Goal: Task Accomplishment & Management: Use online tool/utility

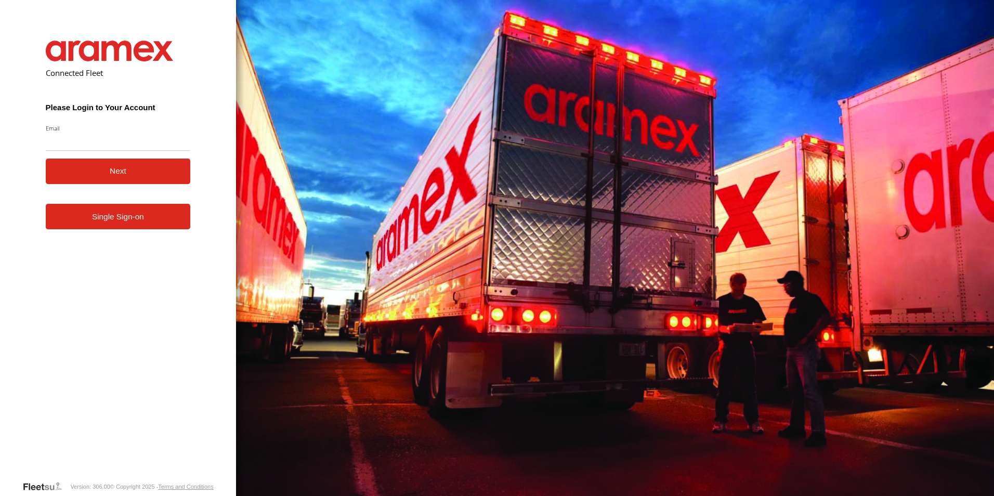
click at [116, 144] on input "Email" at bounding box center [118, 141] width 145 height 19
type input "**********"
click at [62, 171] on button "Next" at bounding box center [118, 171] width 145 height 25
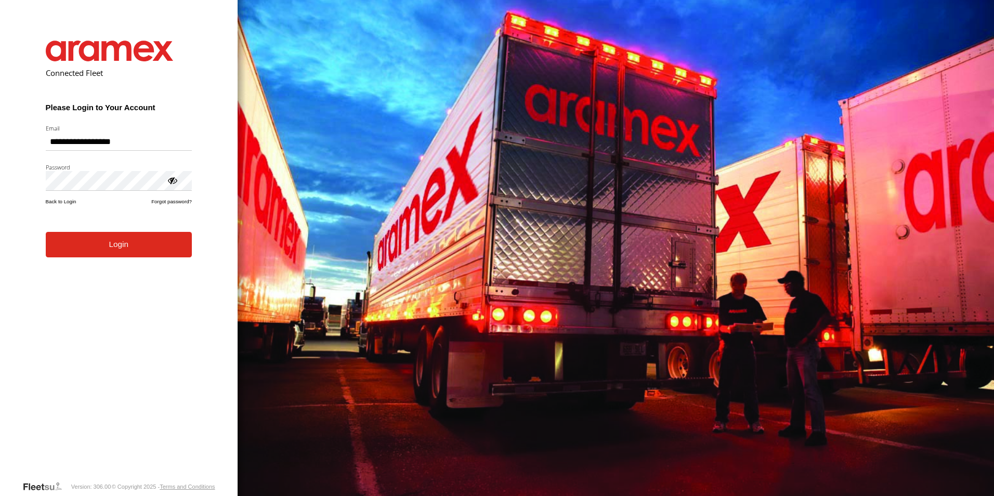
click at [126, 255] on button "Login" at bounding box center [119, 244] width 146 height 25
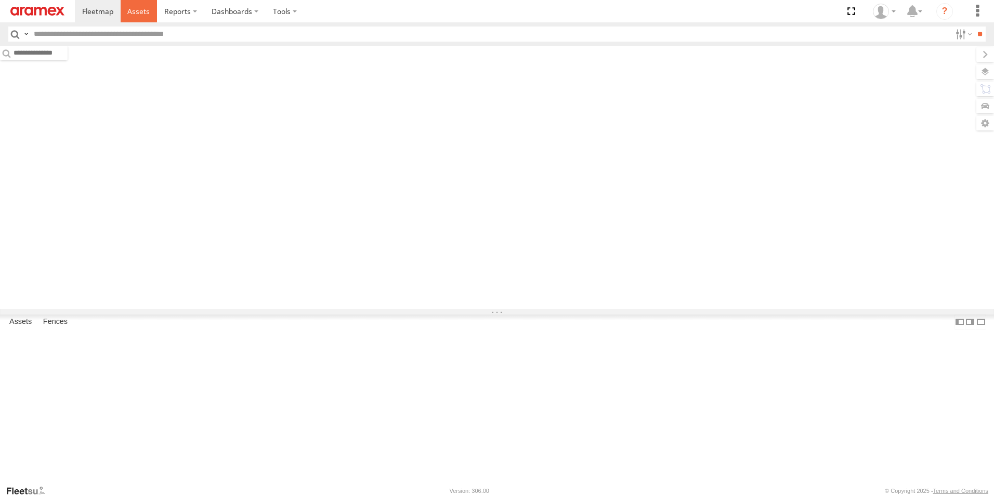
click at [143, 11] on span at bounding box center [138, 11] width 22 height 10
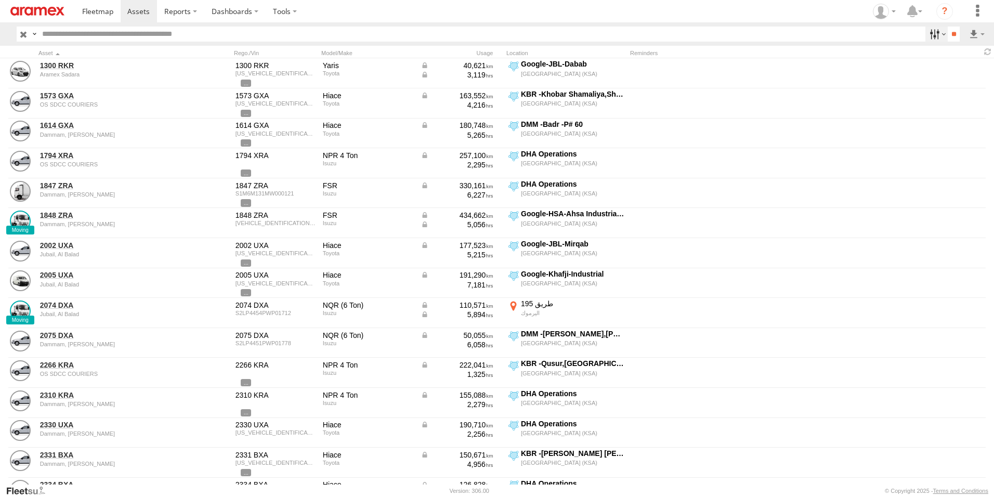
click at [937, 35] on label at bounding box center [937, 34] width 22 height 15
click at [0, 0] on span "[GEOGRAPHIC_DATA] (KSA)" at bounding box center [0, 0] width 0 height 0
click at [0, 0] on span "DHA - Dharan" at bounding box center [0, 0] width 0 height 0
click at [0, 0] on span "DHA Logistics" at bounding box center [0, 0] width 0 height 0
click at [0, 0] on span "Defleeted Vehicles DHA" at bounding box center [0, 0] width 0 height 0
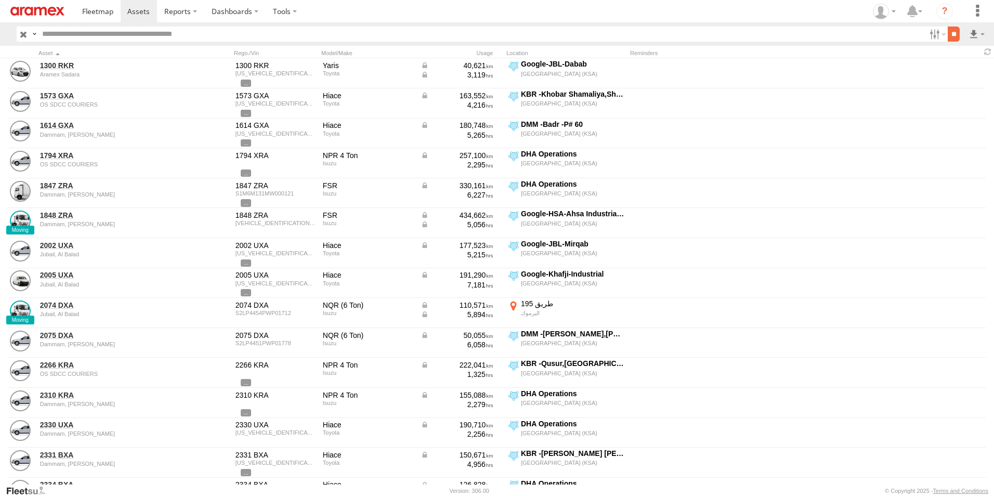
click at [951, 37] on input "**" at bounding box center [954, 34] width 12 height 15
click at [975, 31] on label at bounding box center [977, 34] width 18 height 15
click at [961, 72] on label at bounding box center [949, 72] width 63 height 16
click at [0, 0] on label "Asset ID" at bounding box center [0, 0] width 0 height 0
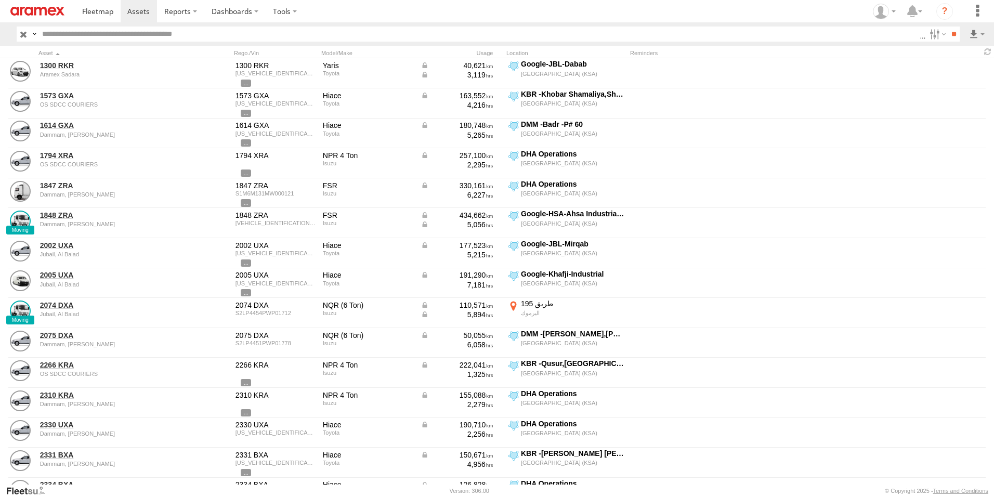
click at [0, 0] on label "VIN" at bounding box center [0, 0] width 0 height 0
click at [0, 0] on label "ODO" at bounding box center [0, 0] width 0 height 0
click at [0, 0] on label "Group Name" at bounding box center [0, 0] width 0 height 0
click at [0, 0] on label "Street Number" at bounding box center [0, 0] width 0 height 0
click at [0, 0] on label "Group Name" at bounding box center [0, 0] width 0 height 0
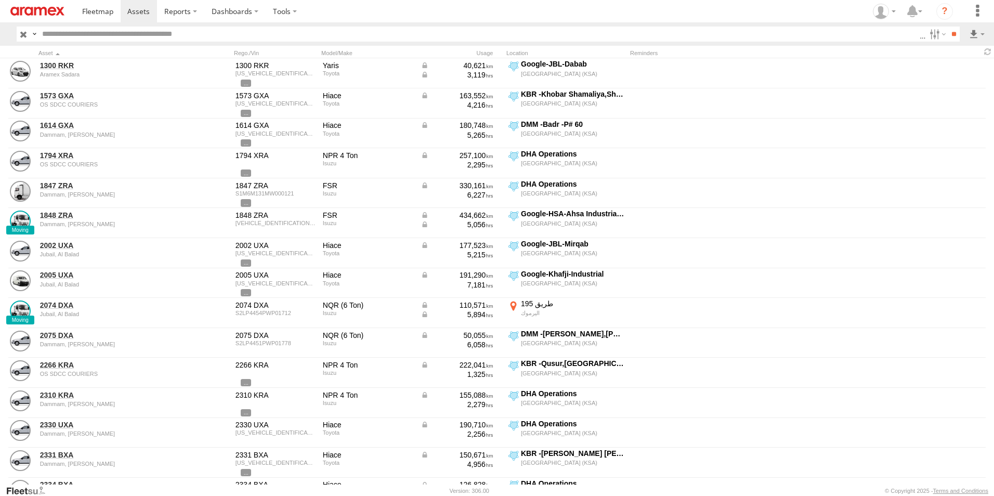
click at [0, 0] on label "Street Name / Fence Name" at bounding box center [0, 0] width 0 height 0
click at [0, 0] on label "Suburb / City" at bounding box center [0, 0] width 0 height 0
click at [0, 0] on label "Postcode / Zipcode" at bounding box center [0, 0] width 0 height 0
click at [0, 0] on label "State" at bounding box center [0, 0] width 0 height 0
drag, startPoint x: 137, startPoint y: 314, endPoint x: 143, endPoint y: 324, distance: 11.9
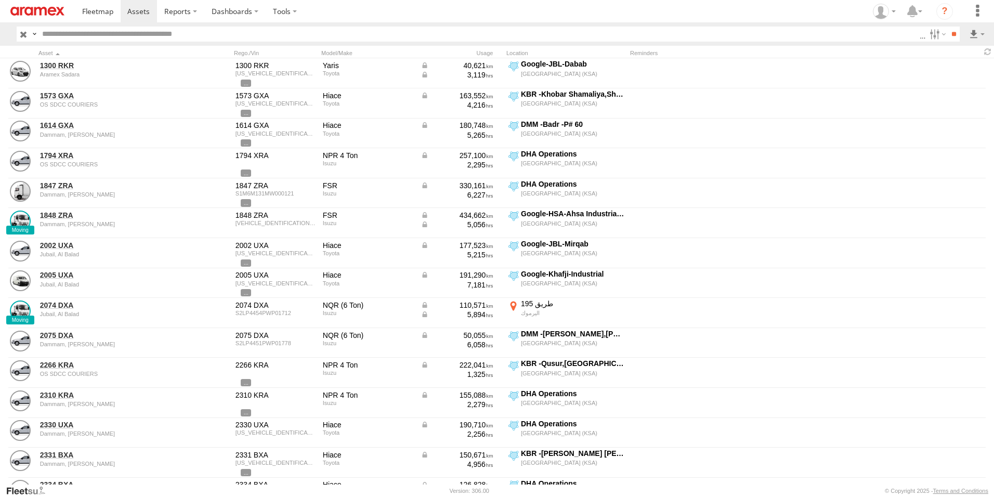
click at [0, 0] on label "Country" at bounding box center [0, 0] width 0 height 0
click at [0, 0] on label "State" at bounding box center [0, 0] width 0 height 0
click at [0, 0] on label "Latitude" at bounding box center [0, 0] width 0 height 0
click at [0, 0] on label "Longitude" at bounding box center [0, 0] width 0 height 0
click at [0, 0] on label "First Name" at bounding box center [0, 0] width 0 height 0
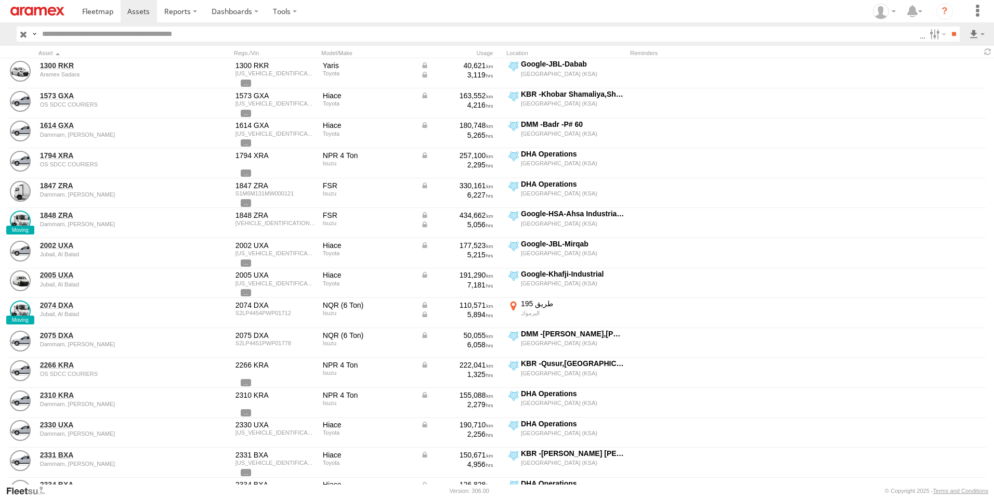
click at [0, 0] on label "Last Name" at bounding box center [0, 0] width 0 height 0
click at [0, 0] on button "Export" at bounding box center [0, 0] width 0 height 0
click at [0, 0] on label "×" at bounding box center [0, 0] width 0 height 0
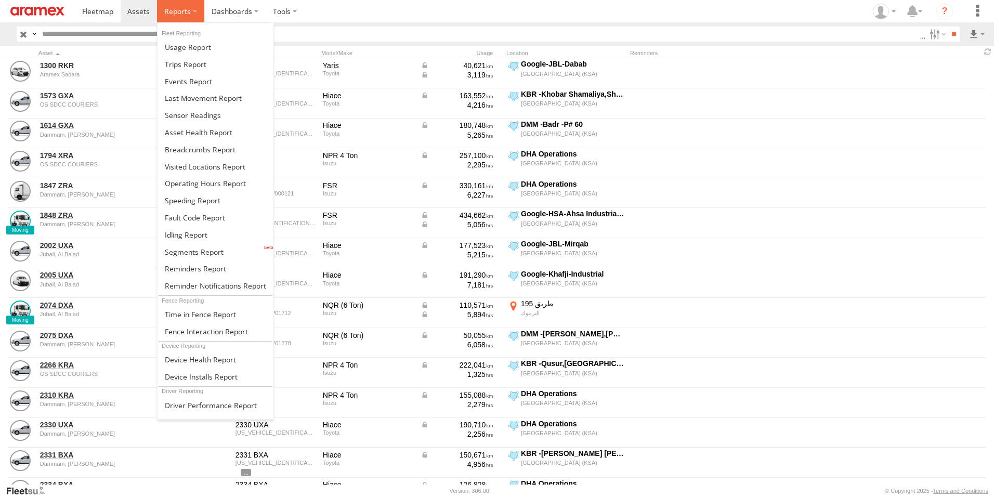
click at [193, 12] on label at bounding box center [180, 11] width 47 height 22
click at [215, 98] on span at bounding box center [203, 98] width 77 height 10
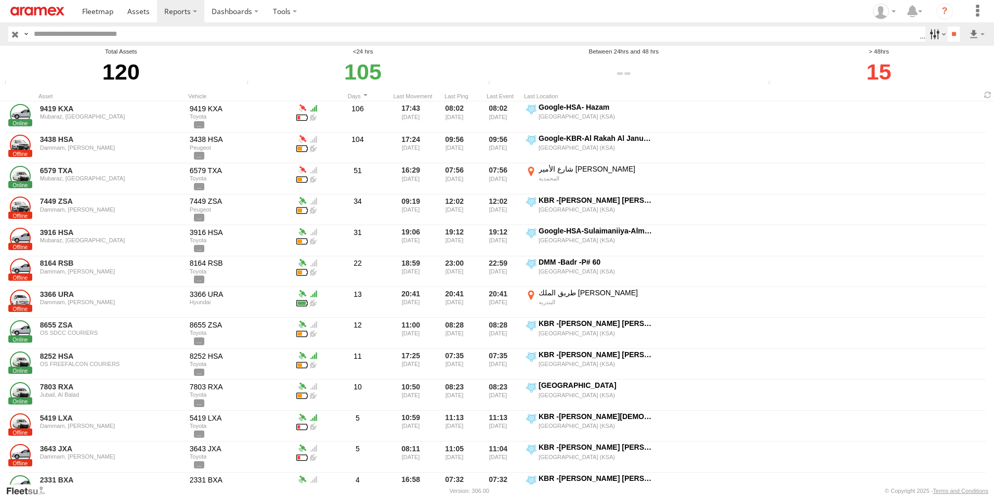
click at [938, 32] on label at bounding box center [937, 34] width 22 height 15
click at [949, 34] on input "**" at bounding box center [954, 34] width 12 height 15
click at [974, 30] on label at bounding box center [977, 34] width 18 height 15
click at [962, 72] on link at bounding box center [949, 72] width 63 height 16
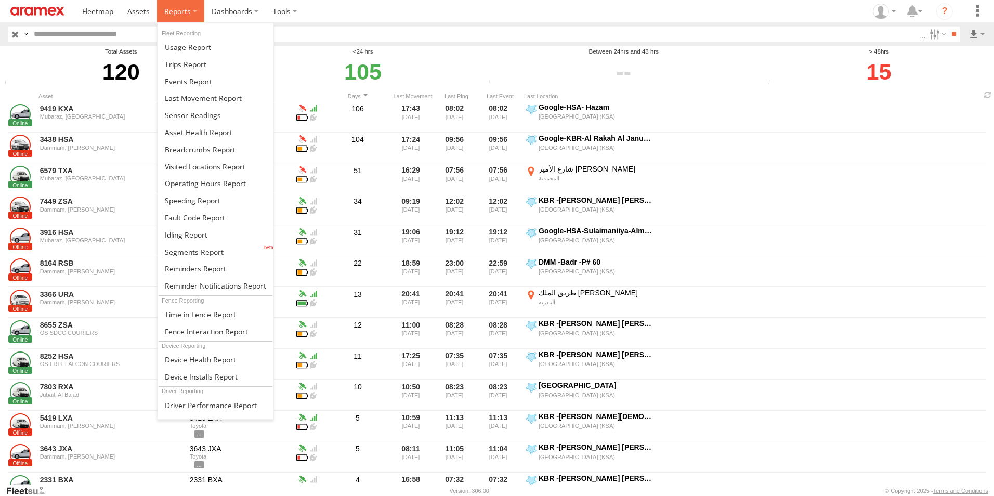
click at [193, 7] on label at bounding box center [180, 11] width 47 height 22
click at [197, 198] on span at bounding box center [193, 201] width 56 height 10
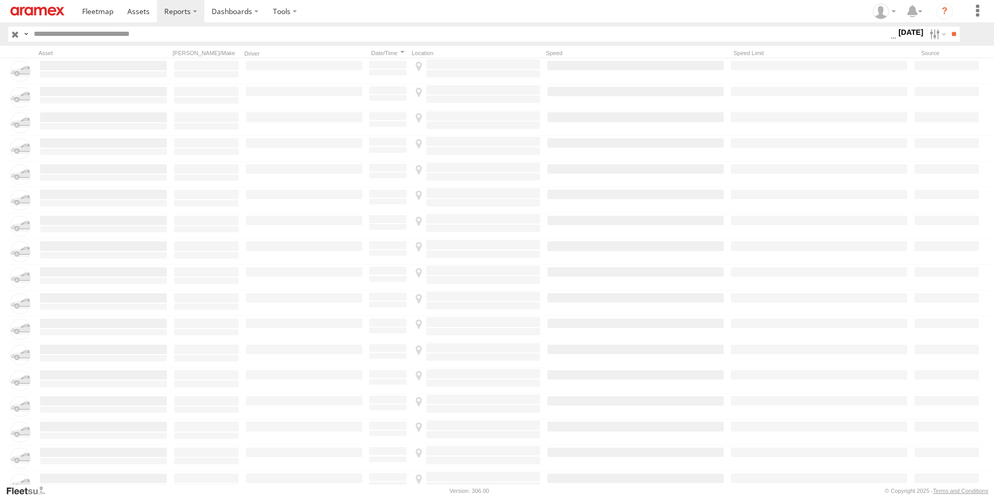
click at [900, 31] on label "25 Aug 25" at bounding box center [911, 32] width 29 height 11
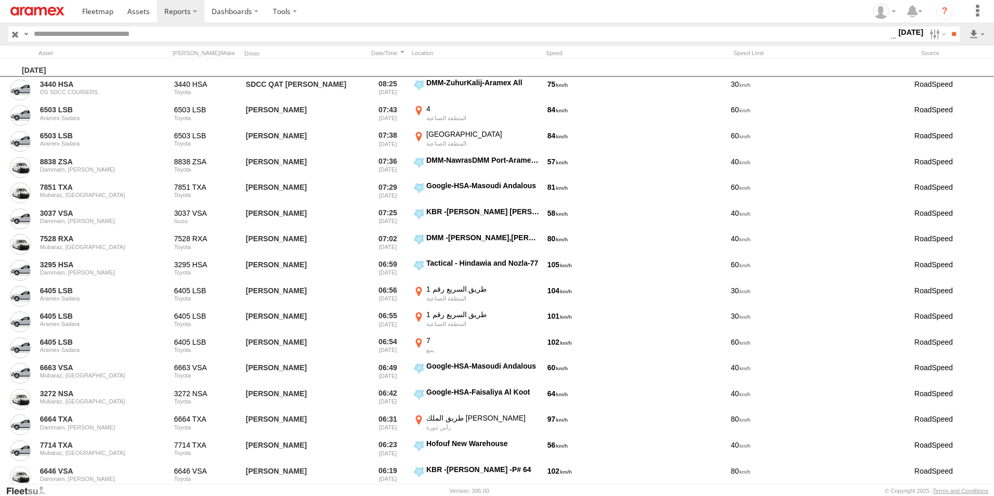
click at [0, 0] on label at bounding box center [0, 0] width 0 height 0
click at [951, 31] on input "**" at bounding box center [954, 34] width 12 height 15
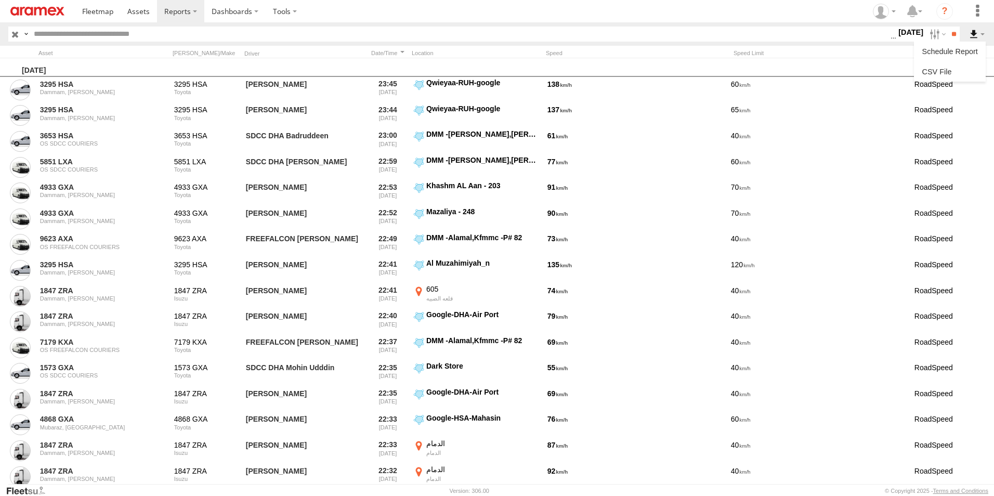
click at [972, 32] on label at bounding box center [977, 34] width 18 height 15
click at [971, 68] on link at bounding box center [949, 72] width 63 height 16
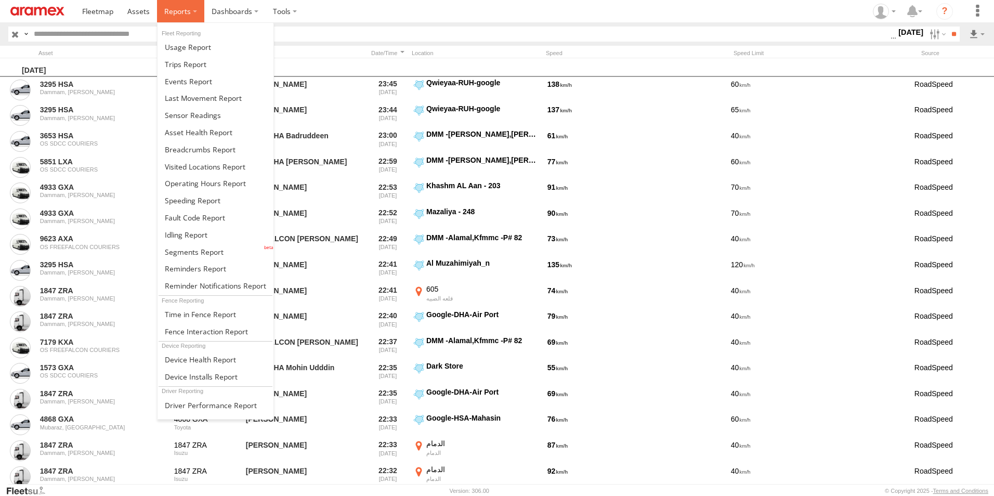
click at [193, 8] on label at bounding box center [180, 11] width 47 height 22
click at [205, 251] on span at bounding box center [194, 252] width 59 height 10
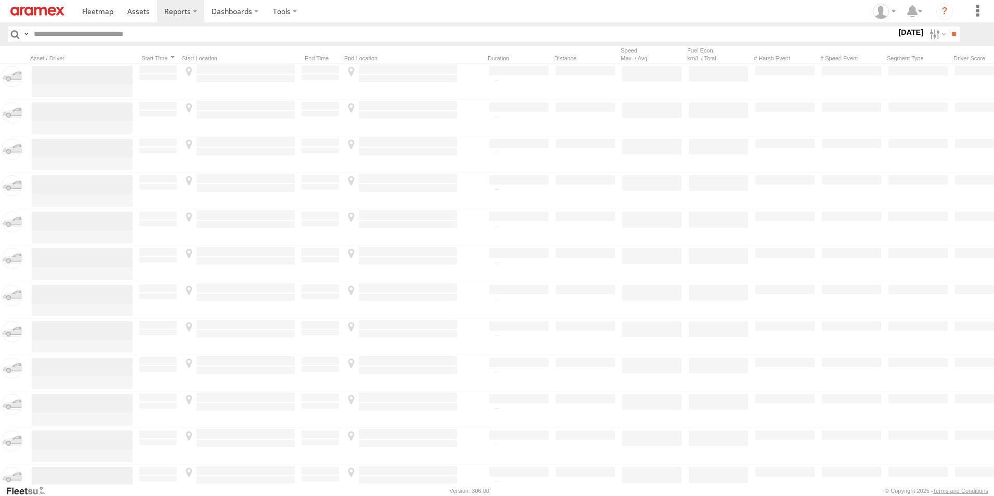
click at [899, 34] on label "[DATE]" at bounding box center [911, 32] width 29 height 11
click at [0, 0] on label at bounding box center [0, 0] width 0 height 0
click at [0, 0] on span "[GEOGRAPHIC_DATA] (KSA)" at bounding box center [0, 0] width 0 height 0
click at [0, 0] on span "DHA - Dharan" at bounding box center [0, 0] width 0 height 0
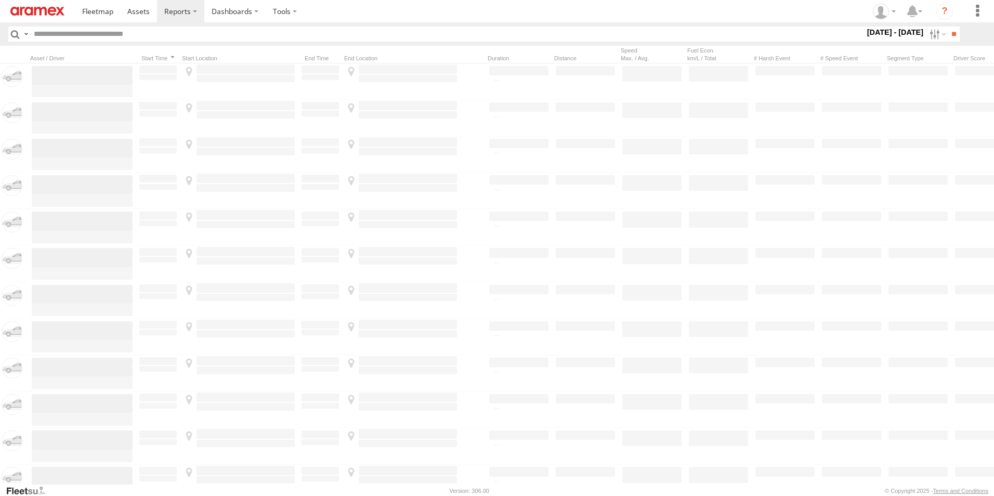
click at [0, 0] on span "DHA Logistics" at bounding box center [0, 0] width 0 height 0
click at [0, 0] on span "Defleeted Vehicles DHA" at bounding box center [0, 0] width 0 height 0
click at [949, 34] on input "**" at bounding box center [954, 34] width 12 height 15
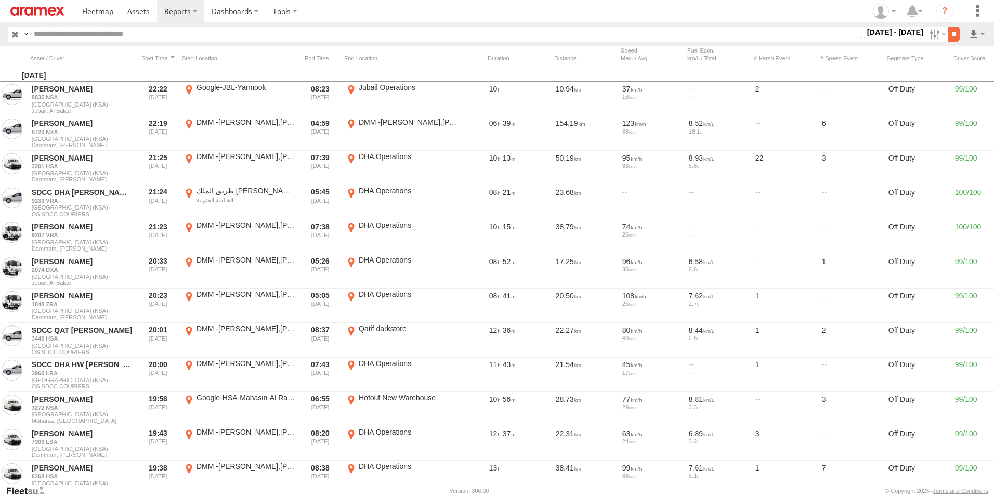
click at [952, 34] on input "**" at bounding box center [954, 34] width 12 height 15
click at [973, 31] on label at bounding box center [977, 34] width 18 height 15
click at [961, 74] on link at bounding box center [949, 72] width 63 height 16
